Goal: Task Accomplishment & Management: Use online tool/utility

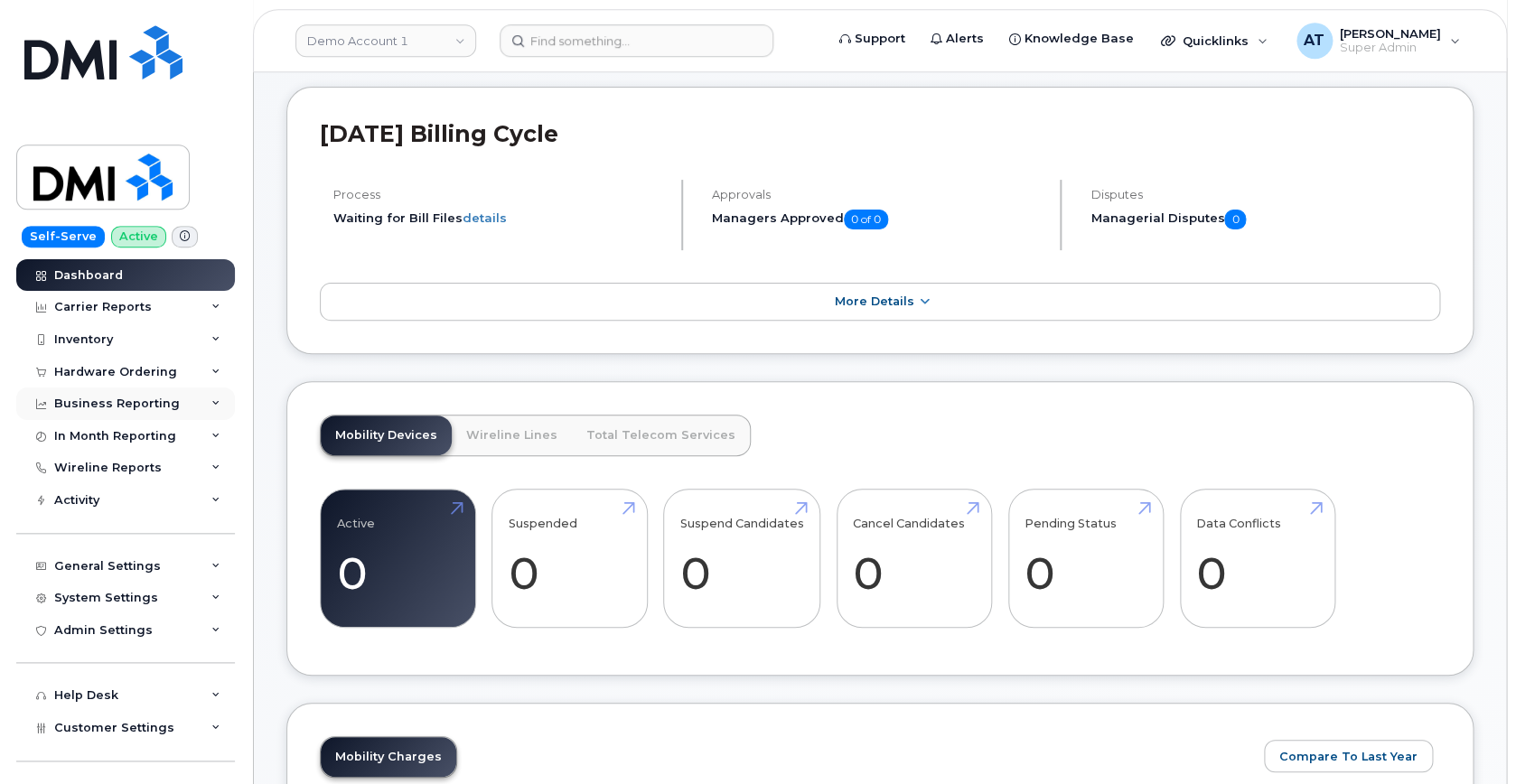
scroll to position [104, 0]
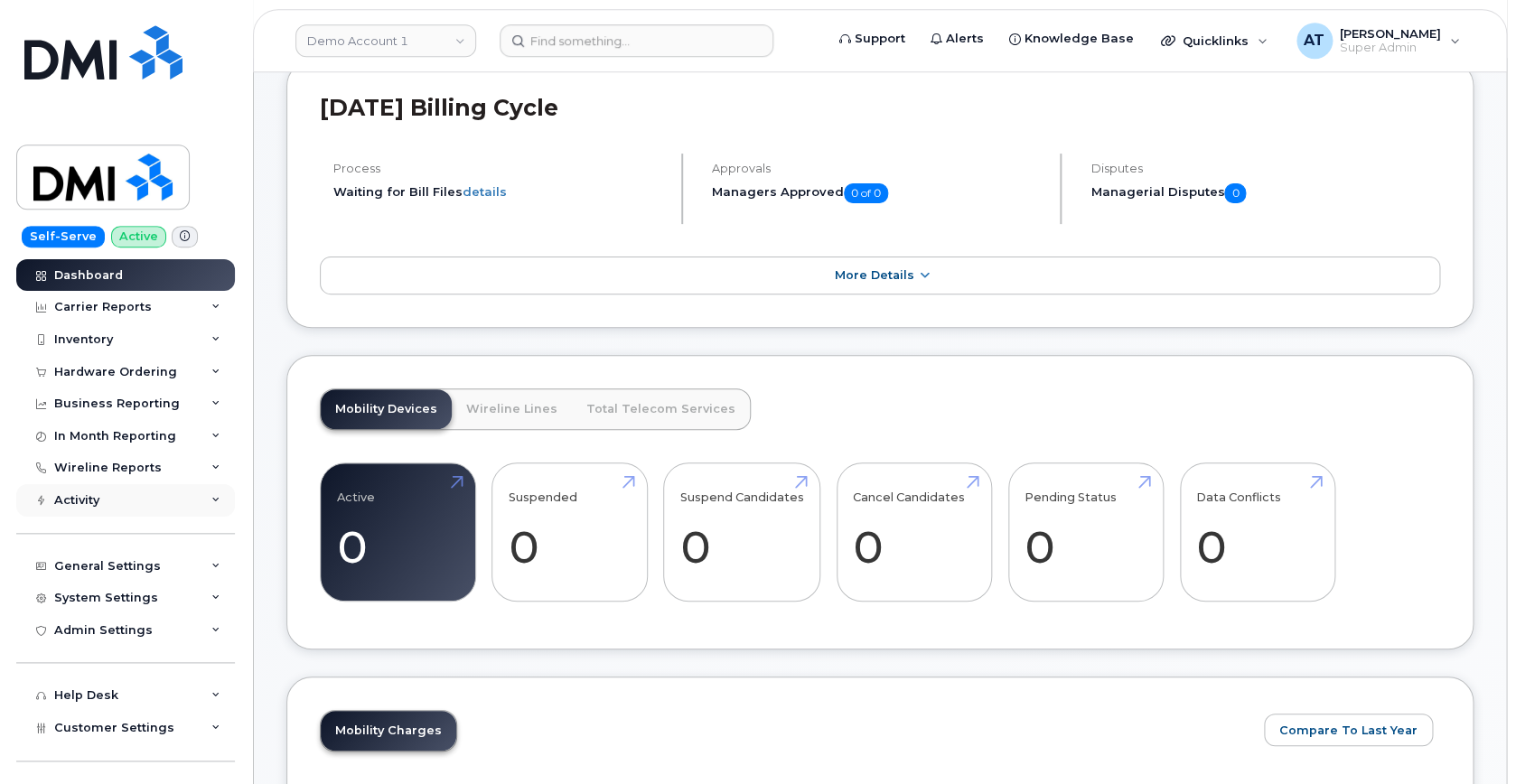
click at [209, 497] on div "Activity" at bounding box center [126, 500] width 219 height 32
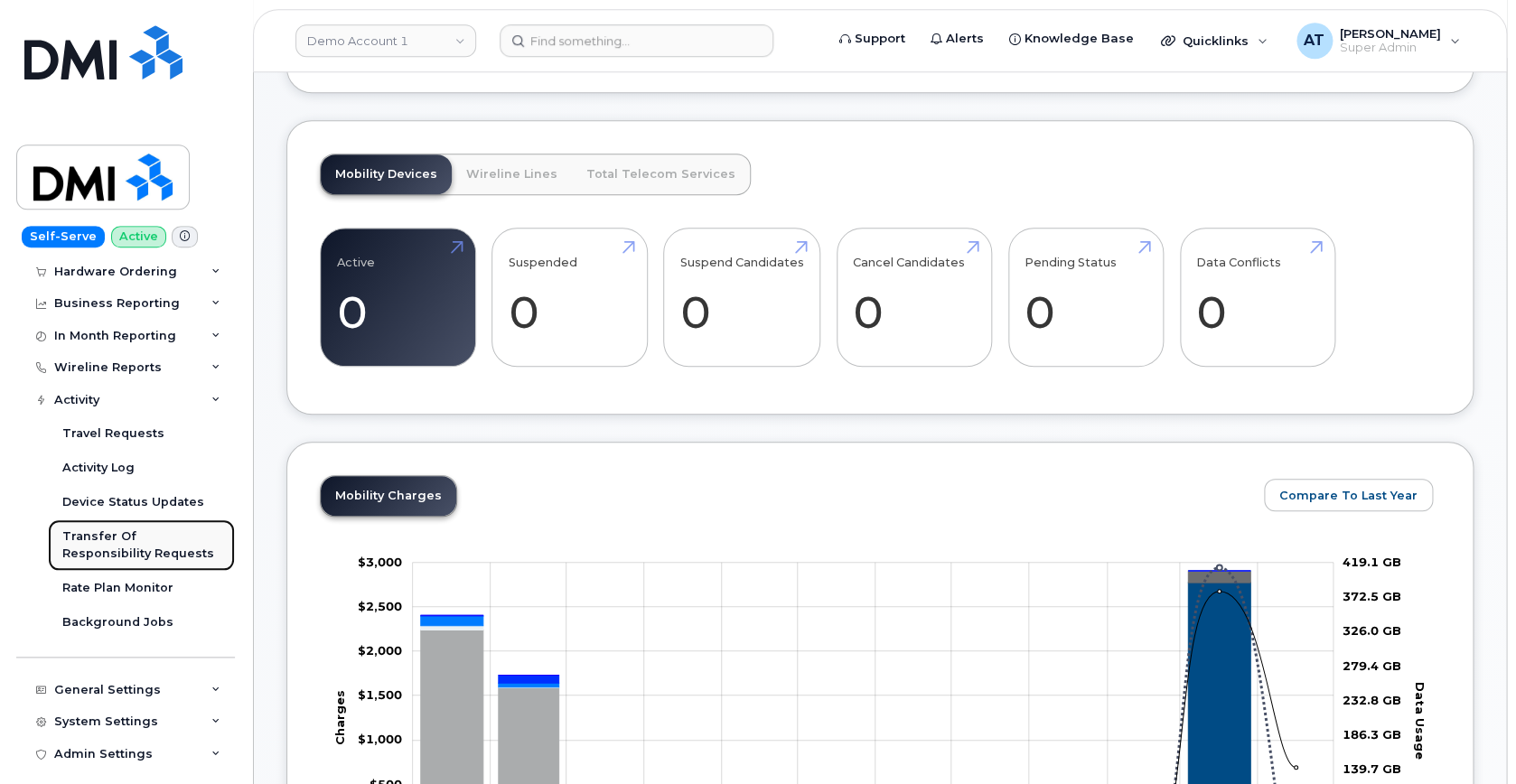
scroll to position [103, 0]
click at [120, 537] on div "Transfer Of Responsibility Requests" at bounding box center [140, 542] width 158 height 33
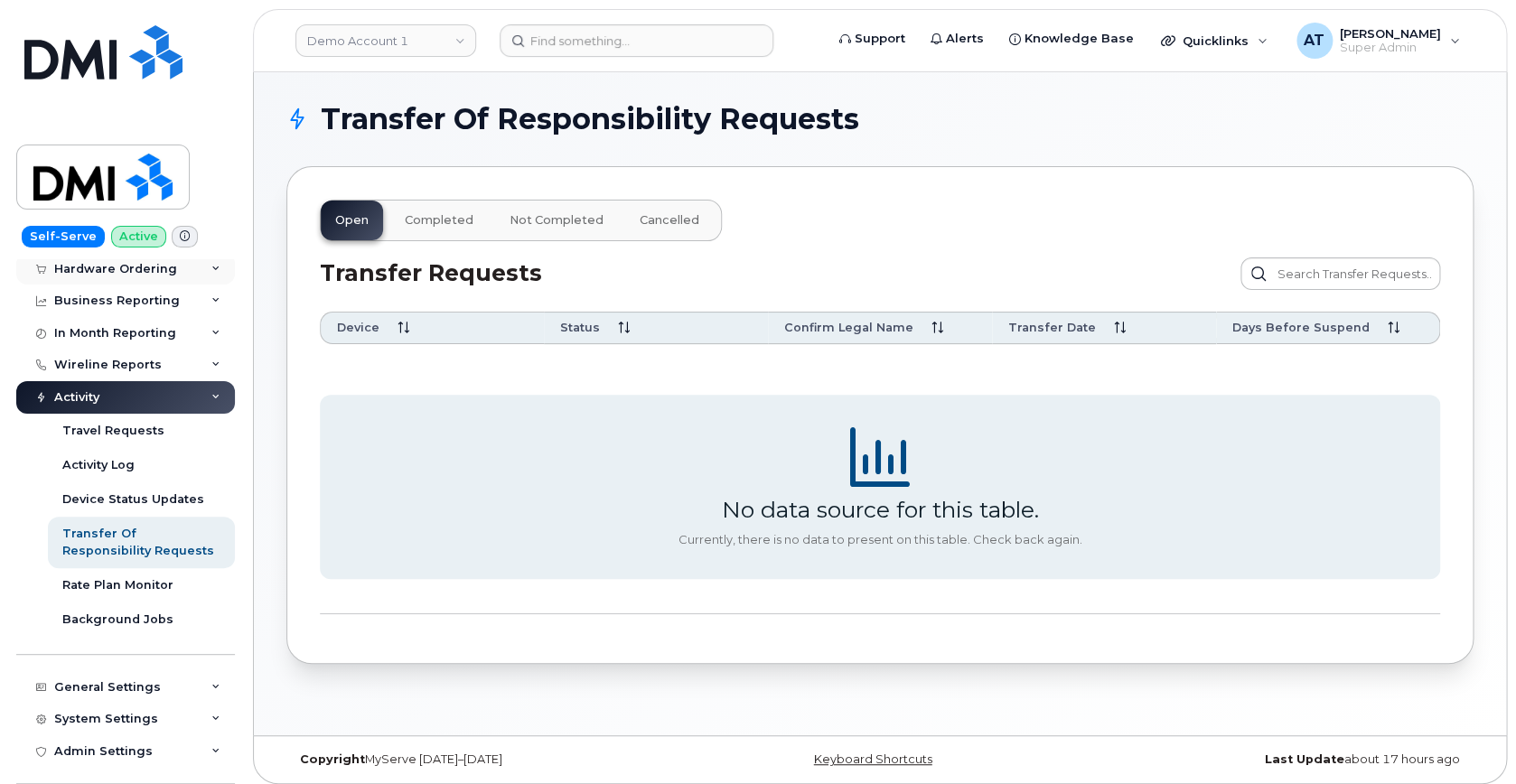
click at [145, 265] on div "Hardware Ordering" at bounding box center [115, 270] width 123 height 15
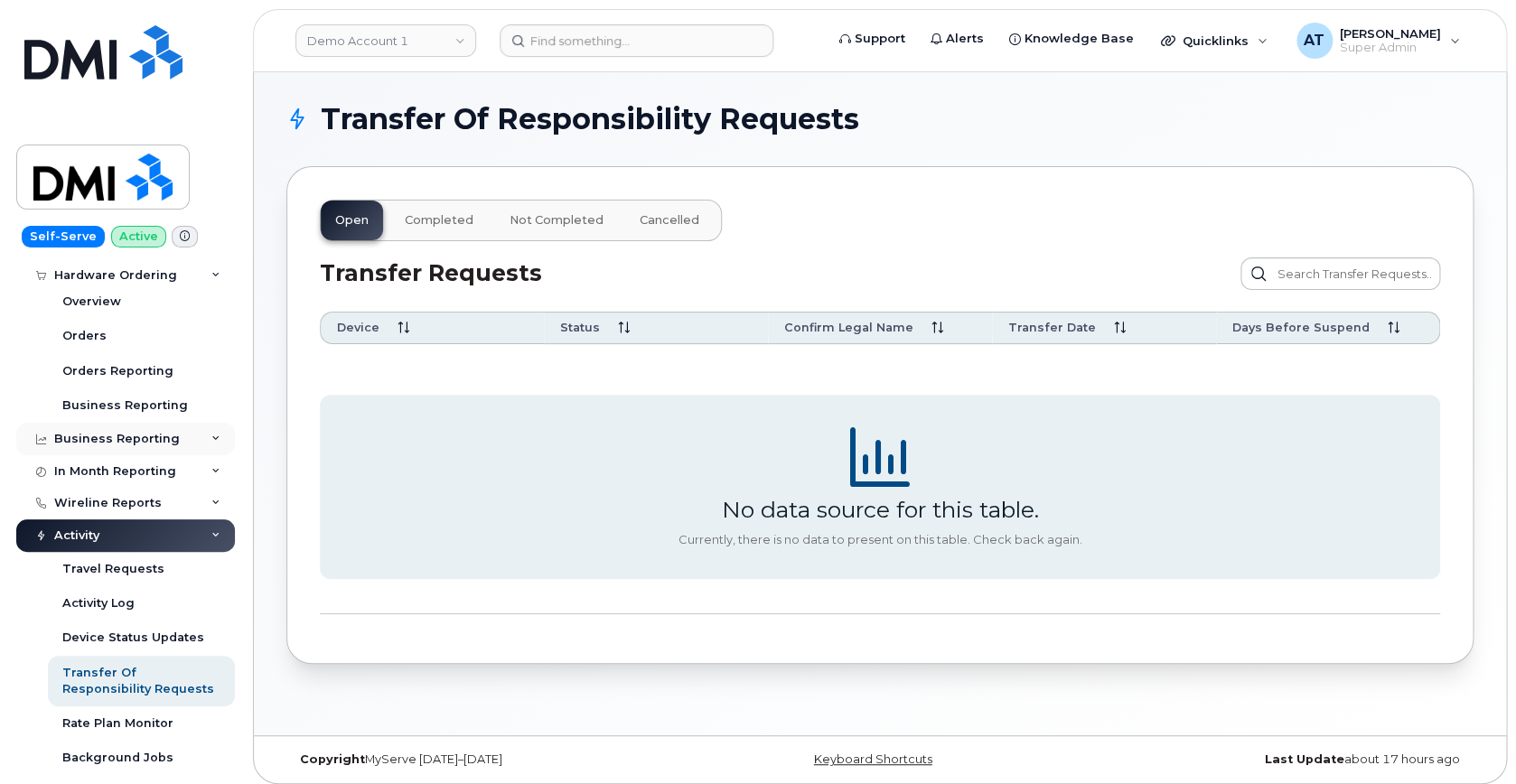
click at [207, 429] on div "Business Reporting" at bounding box center [126, 439] width 219 height 32
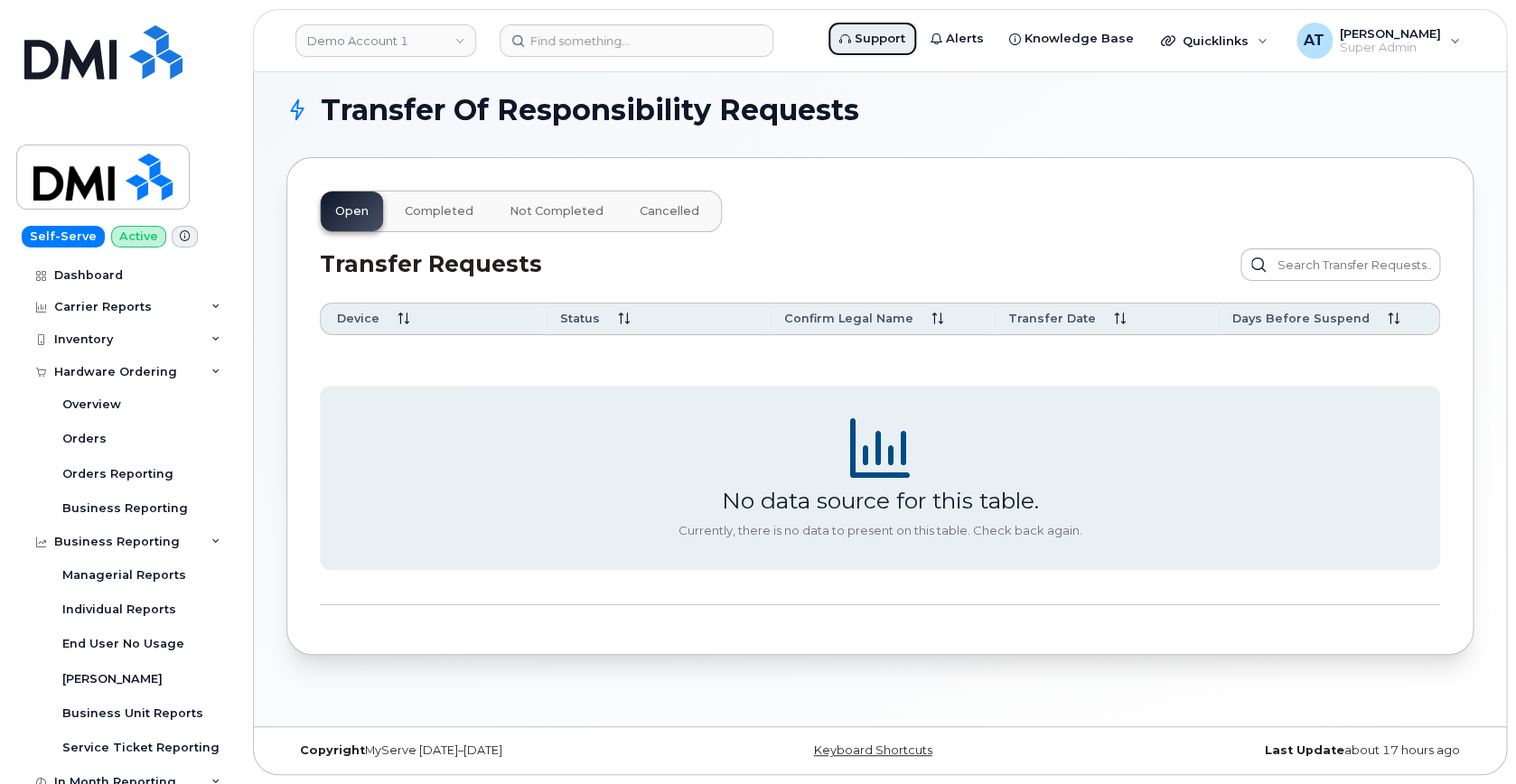
click at [864, 30] on span "Support" at bounding box center [879, 39] width 51 height 18
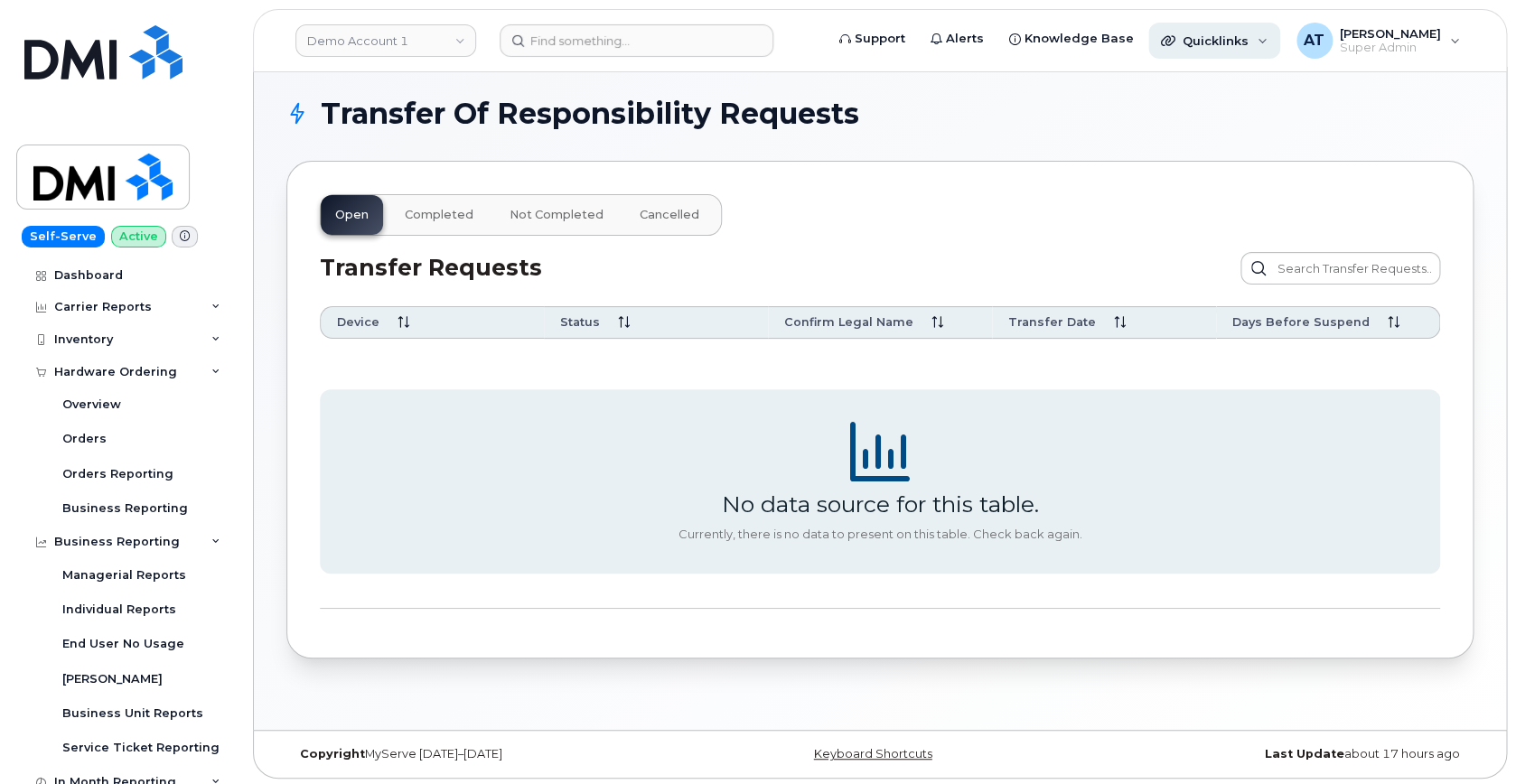
click at [1195, 32] on div "Quicklinks" at bounding box center [1214, 40] width 132 height 36
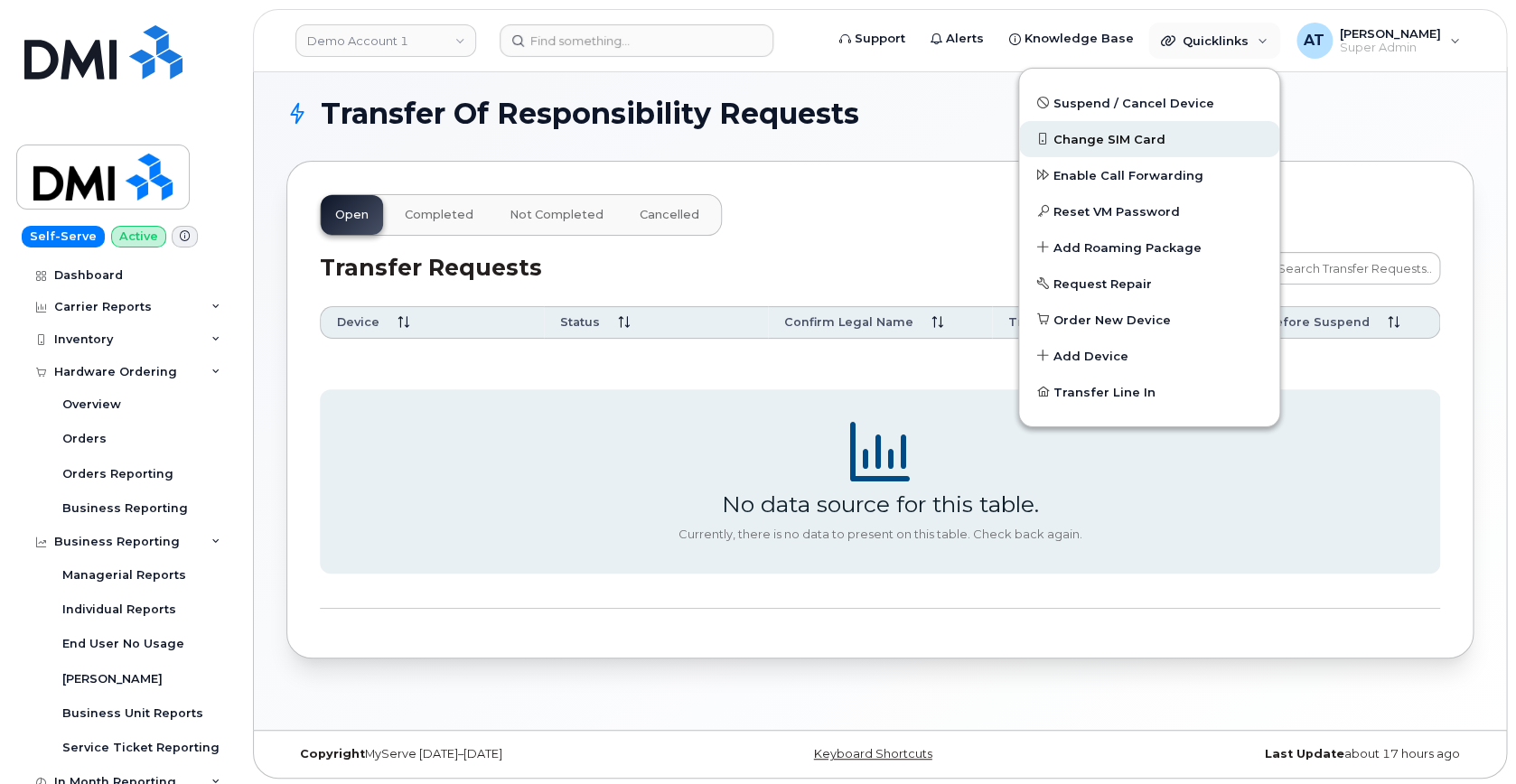
click at [1111, 142] on span "Change SIM Card" at bounding box center [1109, 140] width 112 height 18
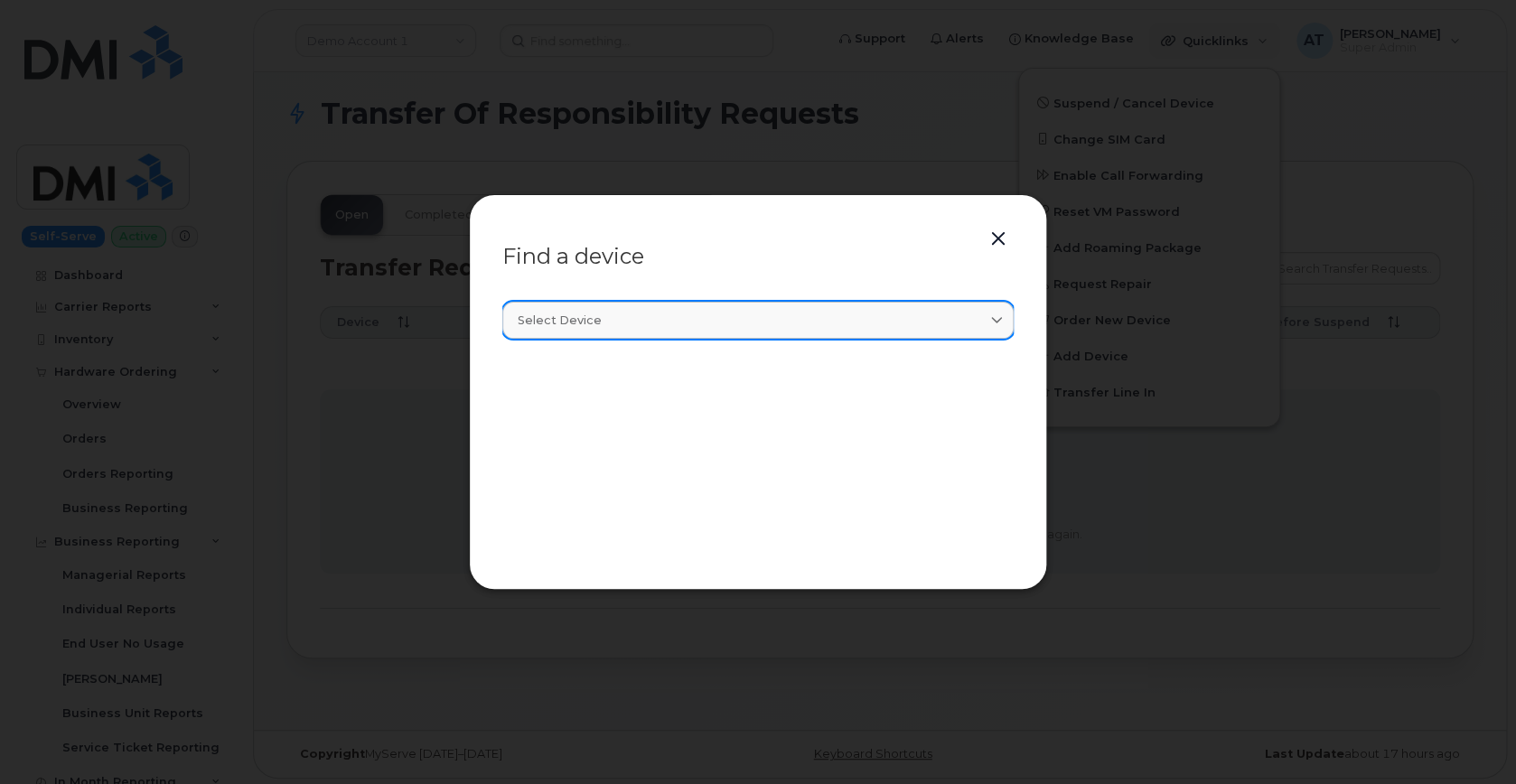
click at [951, 320] on div "Select device" at bounding box center [758, 320] width 480 height 18
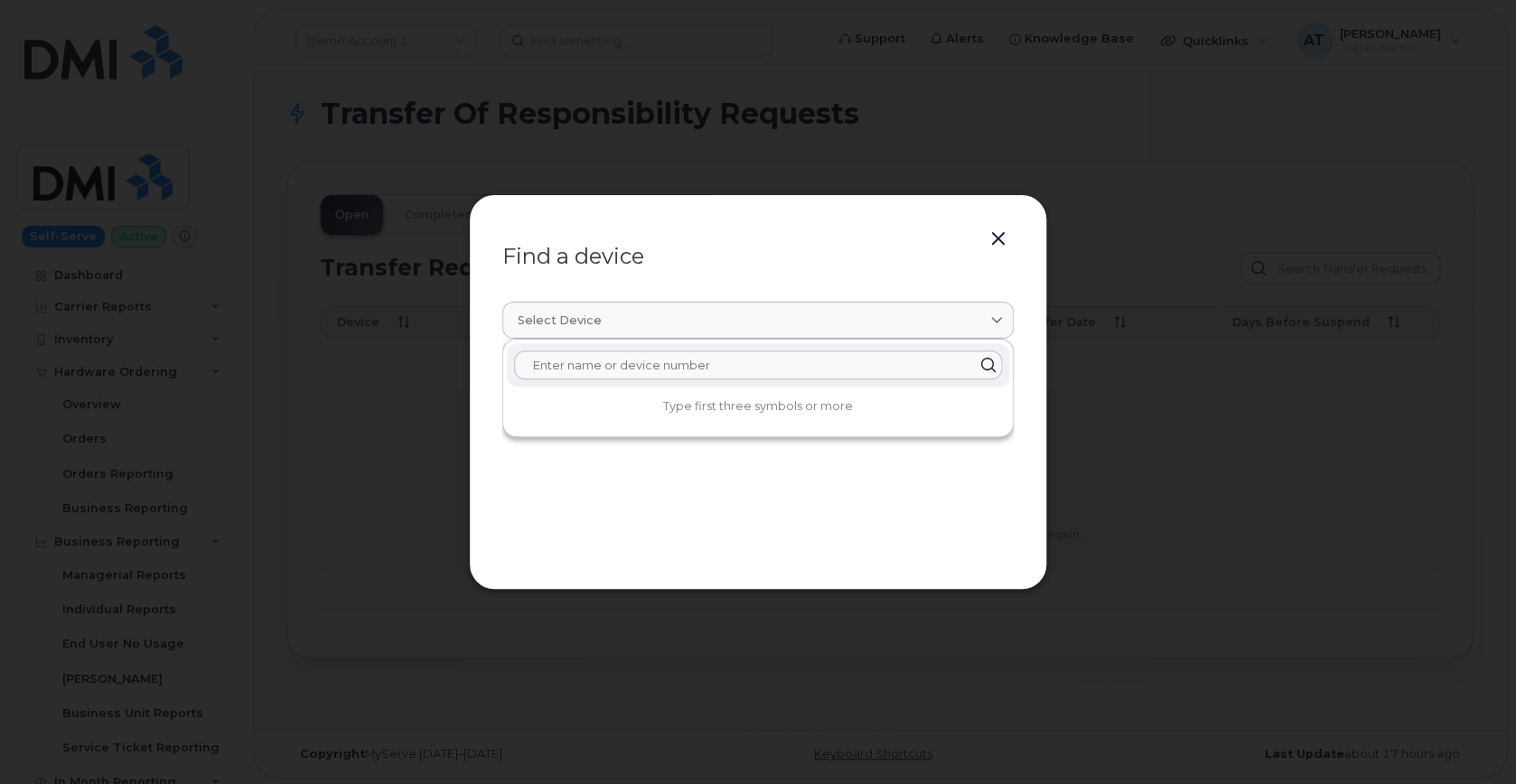
click at [998, 235] on button "button" at bounding box center [998, 238] width 27 height 25
